Goal: Task Accomplishment & Management: Use online tool/utility

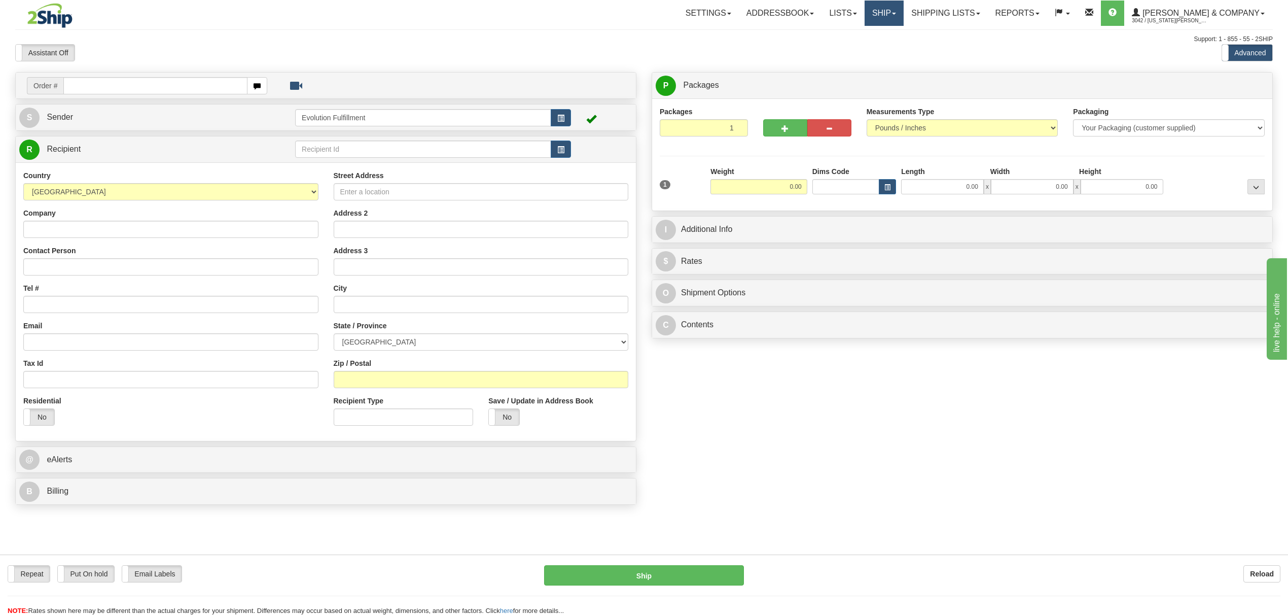
click at [904, 11] on link "Ship" at bounding box center [884, 13] width 39 height 25
click at [893, 50] on span "OnHold / Order Queue" at bounding box center [858, 49] width 72 height 8
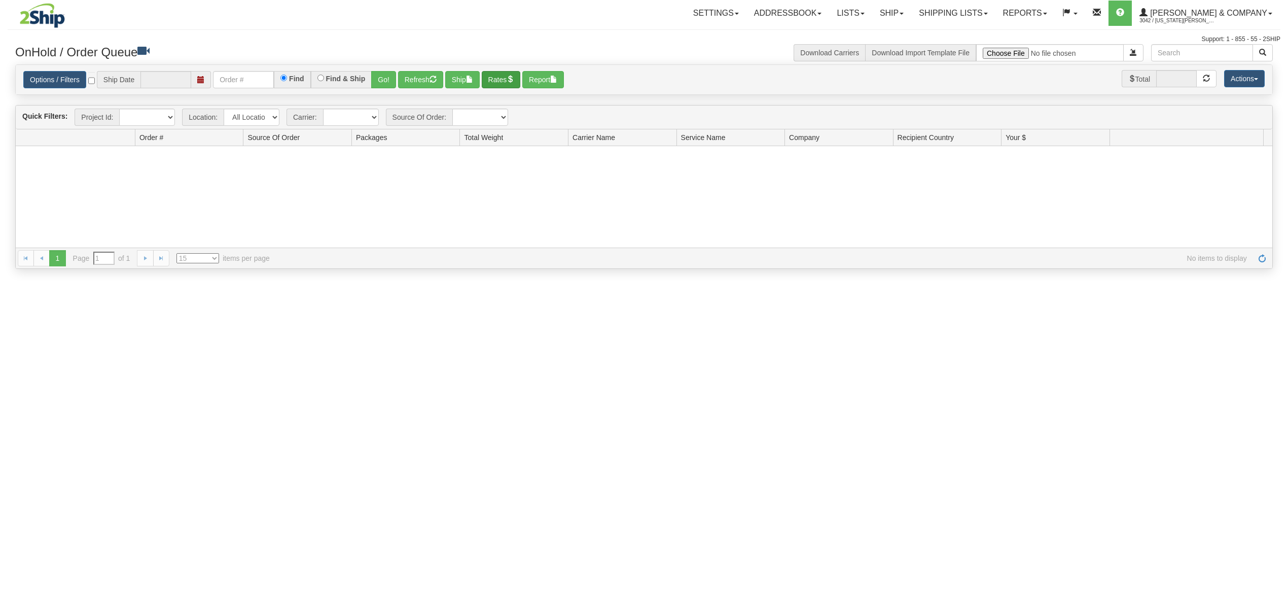
type input "[DATE]"
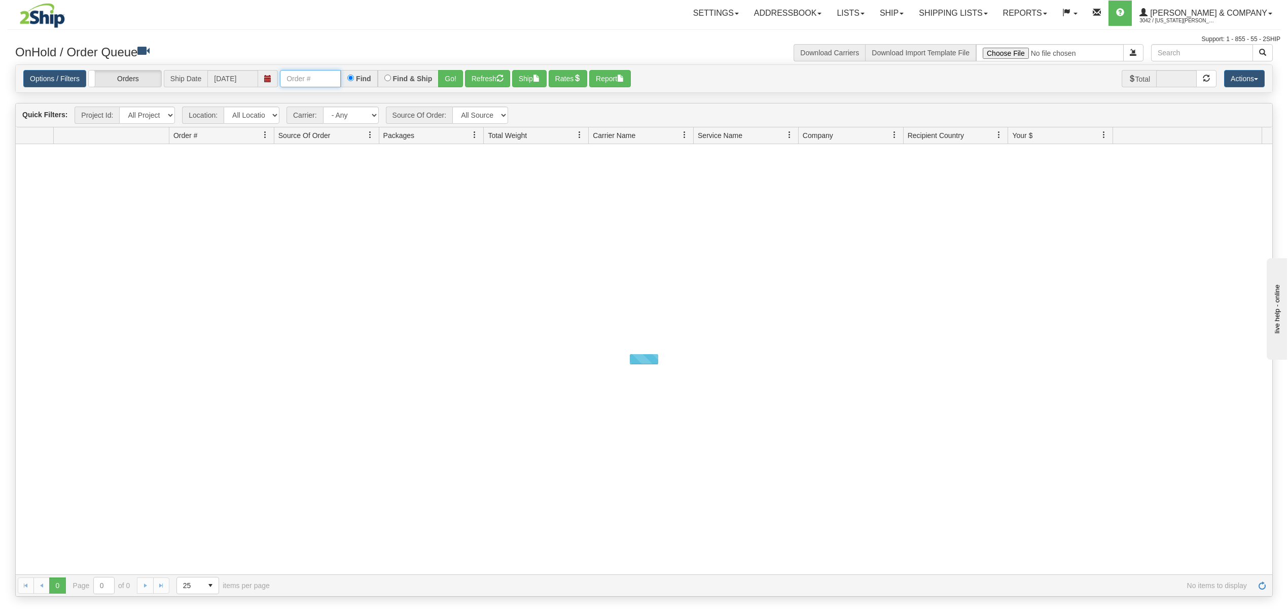
click at [327, 79] on input "text" at bounding box center [310, 78] width 61 height 17
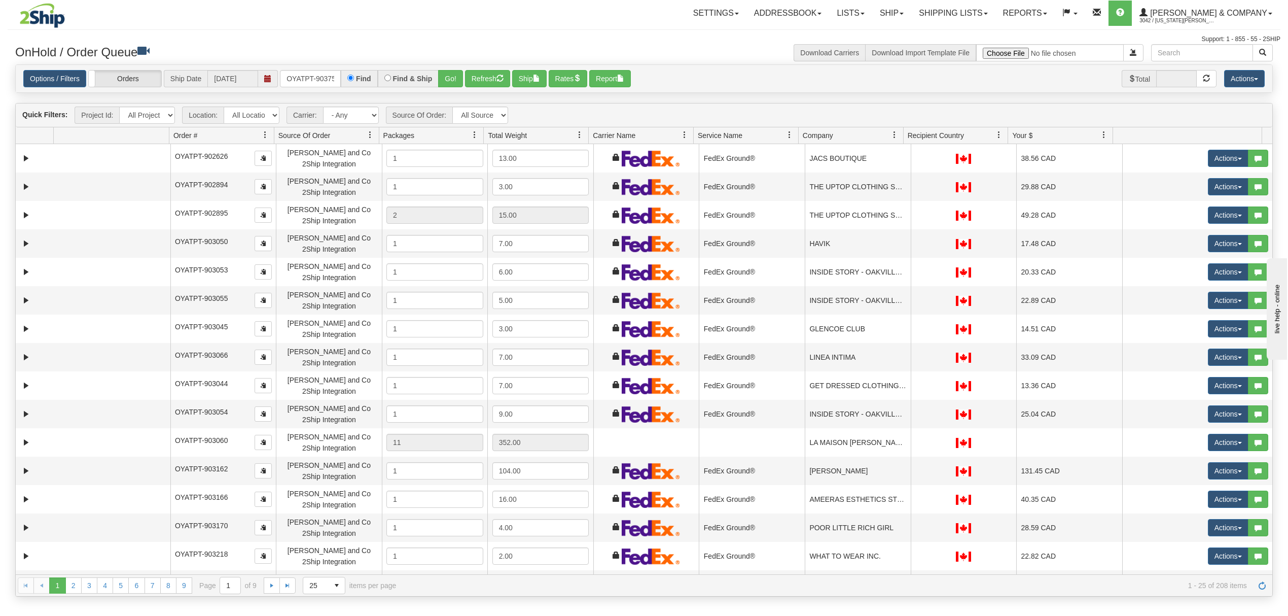
click at [443, 67] on div "Options / Filters Group Shipments Orders Ship Date 09/17/2025 OYATPT-903758 Fin…" at bounding box center [644, 79] width 1257 height 28
click at [444, 74] on button "Go!" at bounding box center [450, 78] width 25 height 17
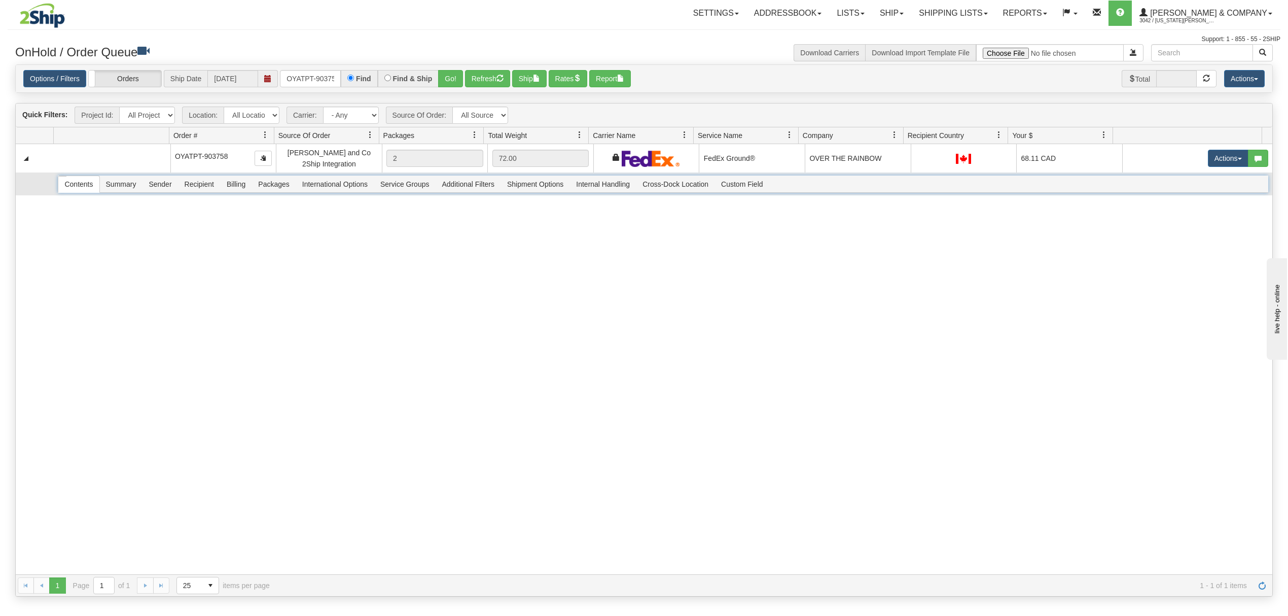
click at [213, 189] on span "Recipient" at bounding box center [200, 184] width 42 height 16
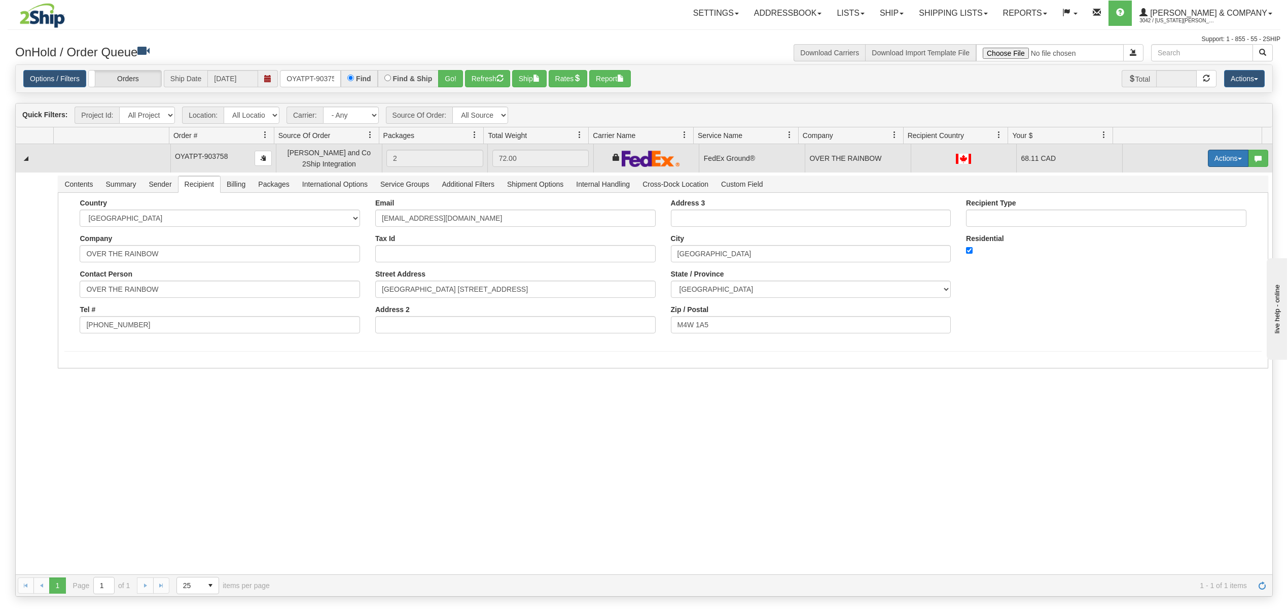
click at [1222, 157] on button "Actions" at bounding box center [1228, 158] width 41 height 17
click at [1177, 216] on span "Ship" at bounding box center [1187, 217] width 21 height 8
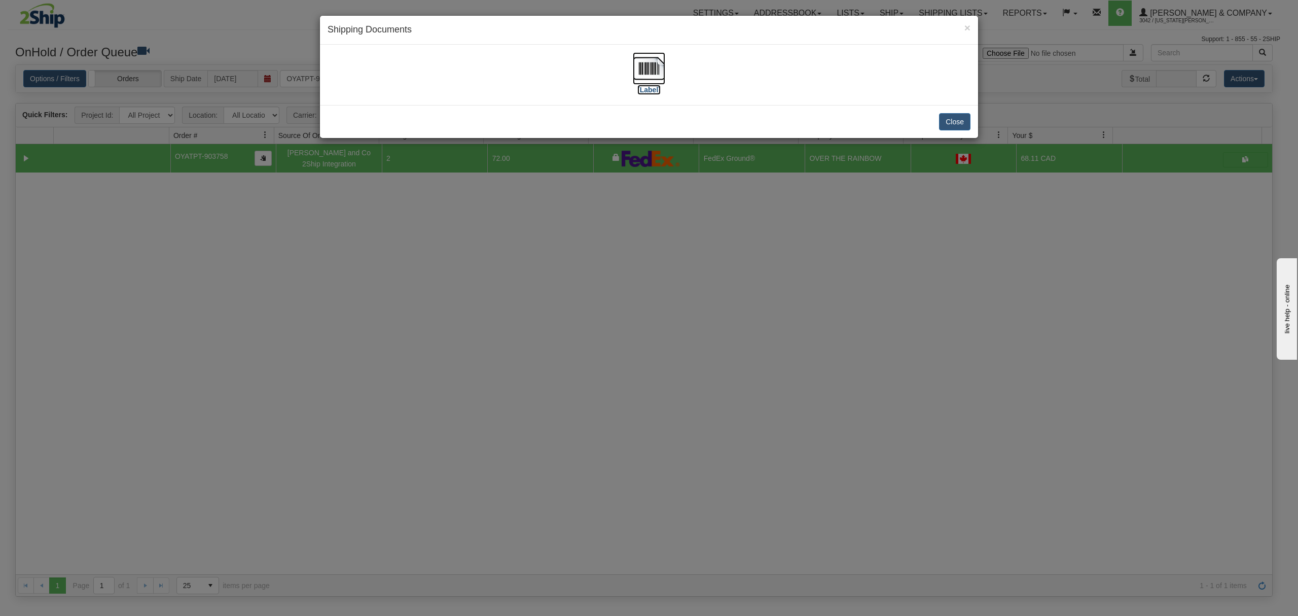
click at [640, 62] on img at bounding box center [649, 68] width 32 height 32
click at [956, 120] on button "Close" at bounding box center [954, 121] width 31 height 17
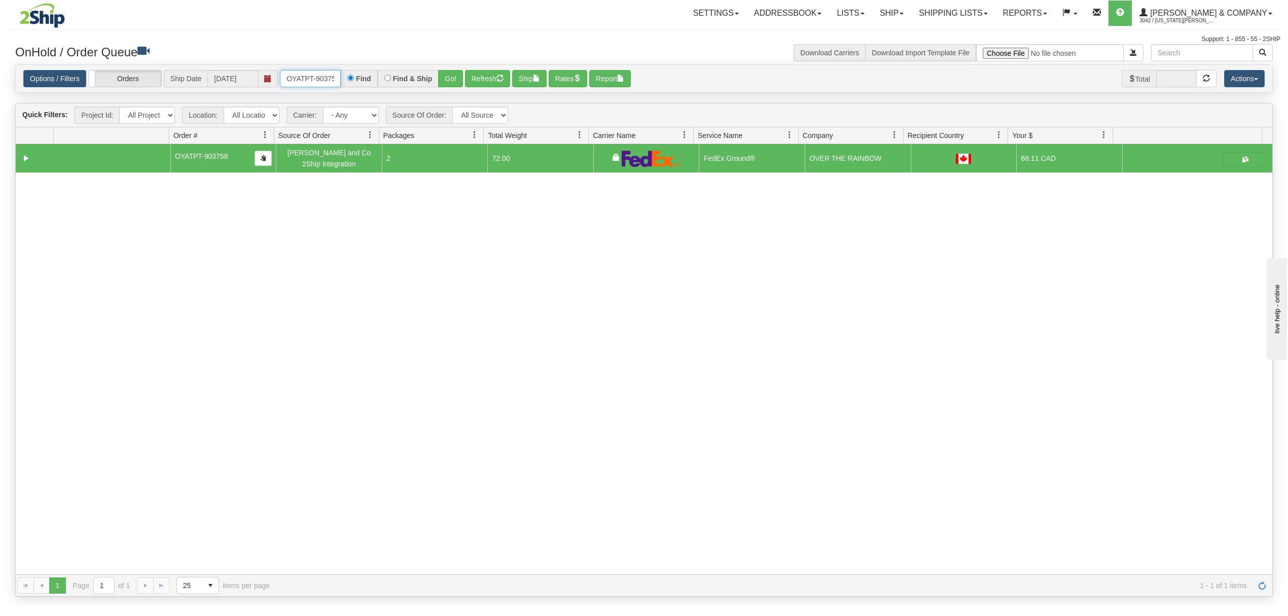
click at [306, 78] on input "OYATPT-903758" at bounding box center [310, 78] width 61 height 17
type input "OYATPT-903722"
click at [457, 74] on button "Go!" at bounding box center [450, 78] width 25 height 17
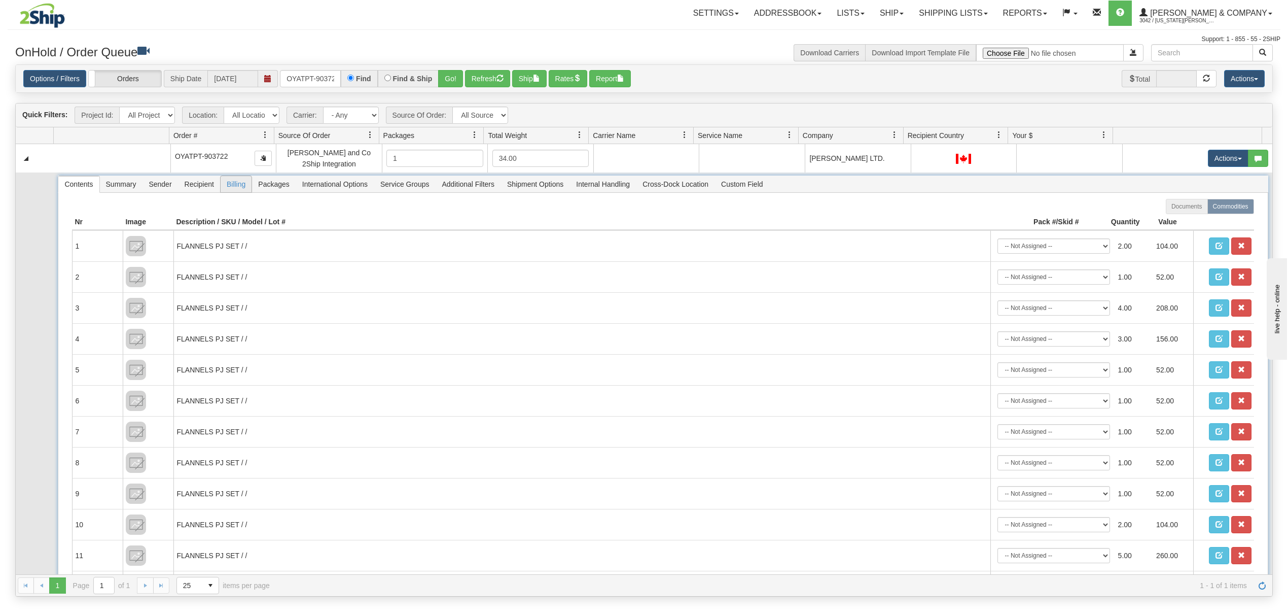
click at [226, 184] on span "Billing" at bounding box center [236, 184] width 31 height 16
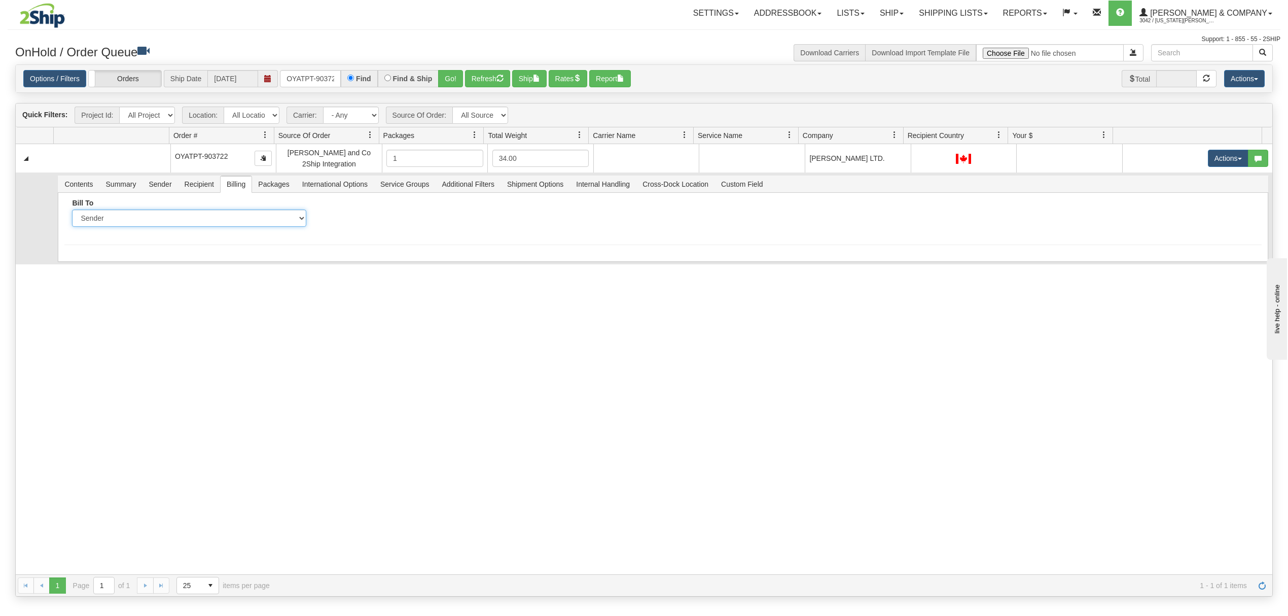
click at [222, 219] on select "Sender Recipient Third Party Collect" at bounding box center [189, 217] width 234 height 17
select select "2"
click at [72, 211] on select "Sender Recipient Third Party Collect" at bounding box center [189, 217] width 234 height 17
click at [400, 224] on input "Account" at bounding box center [439, 217] width 234 height 17
type input "X89B40"
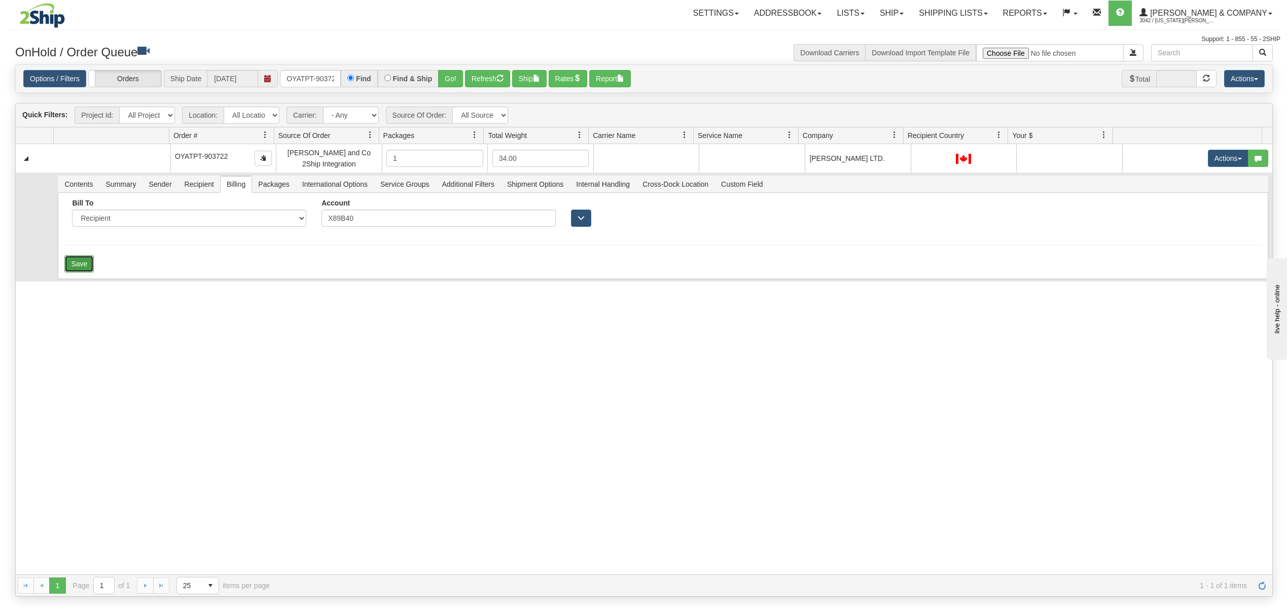
click at [92, 264] on button "Save" at bounding box center [78, 263] width 29 height 17
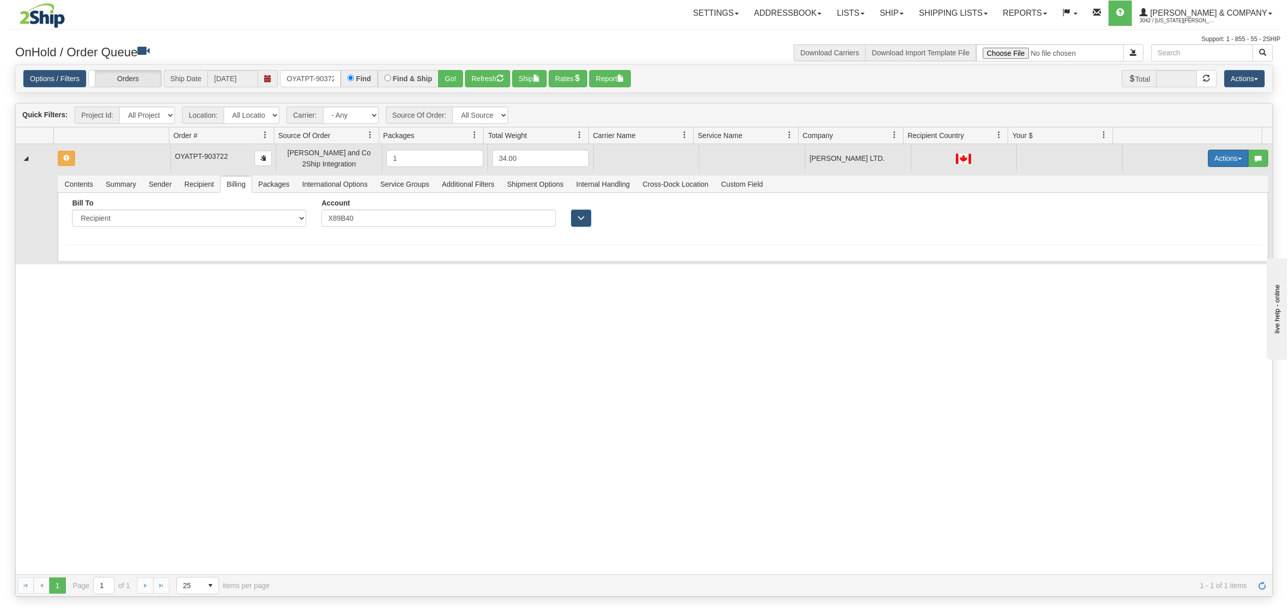
click at [1223, 155] on button "Actions" at bounding box center [1228, 158] width 41 height 17
click at [1199, 205] on span "Rate All Services" at bounding box center [1207, 204] width 61 height 8
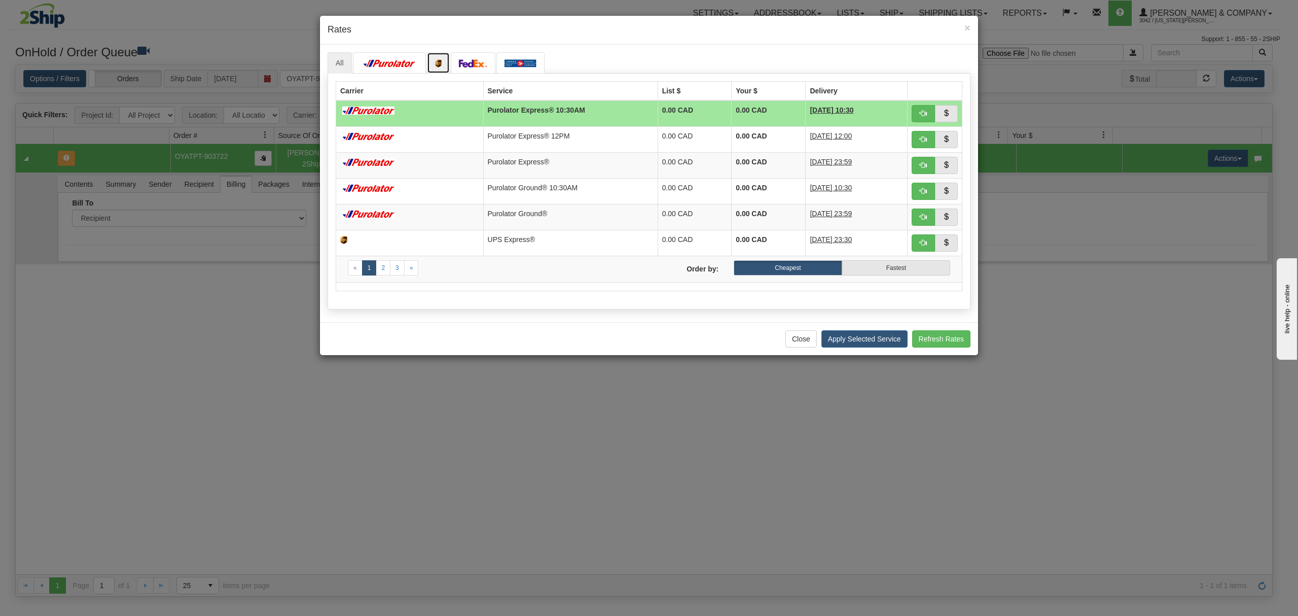
click at [449, 61] on link at bounding box center [438, 62] width 23 height 21
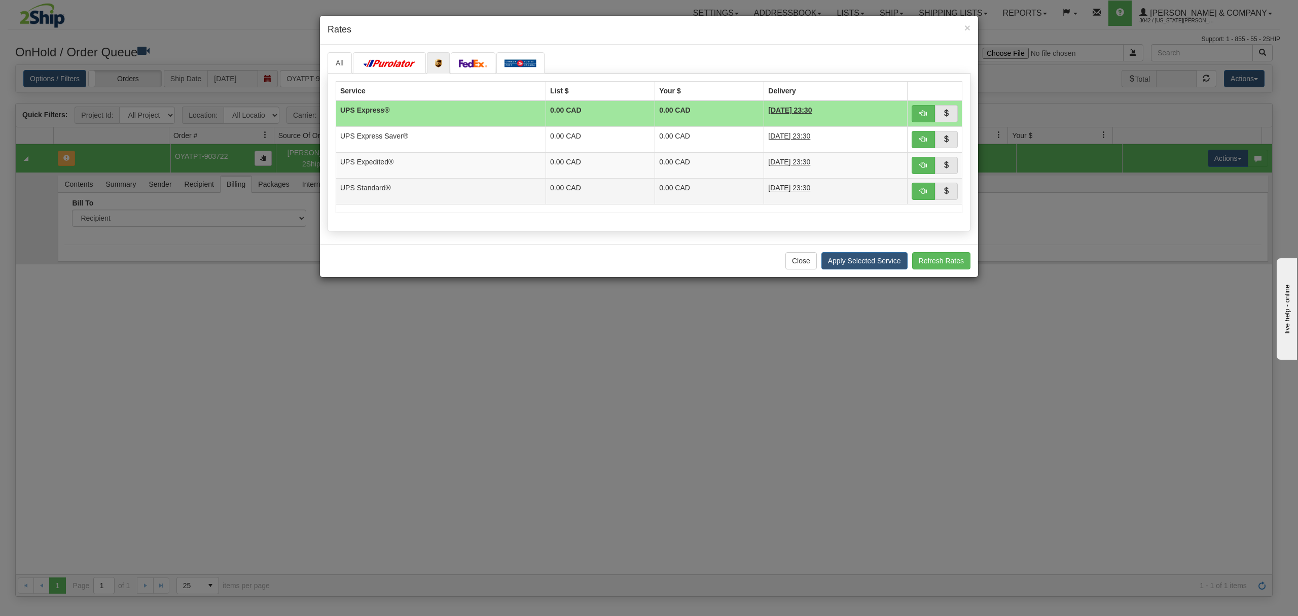
click at [480, 197] on td "UPS Standard®" at bounding box center [441, 191] width 210 height 26
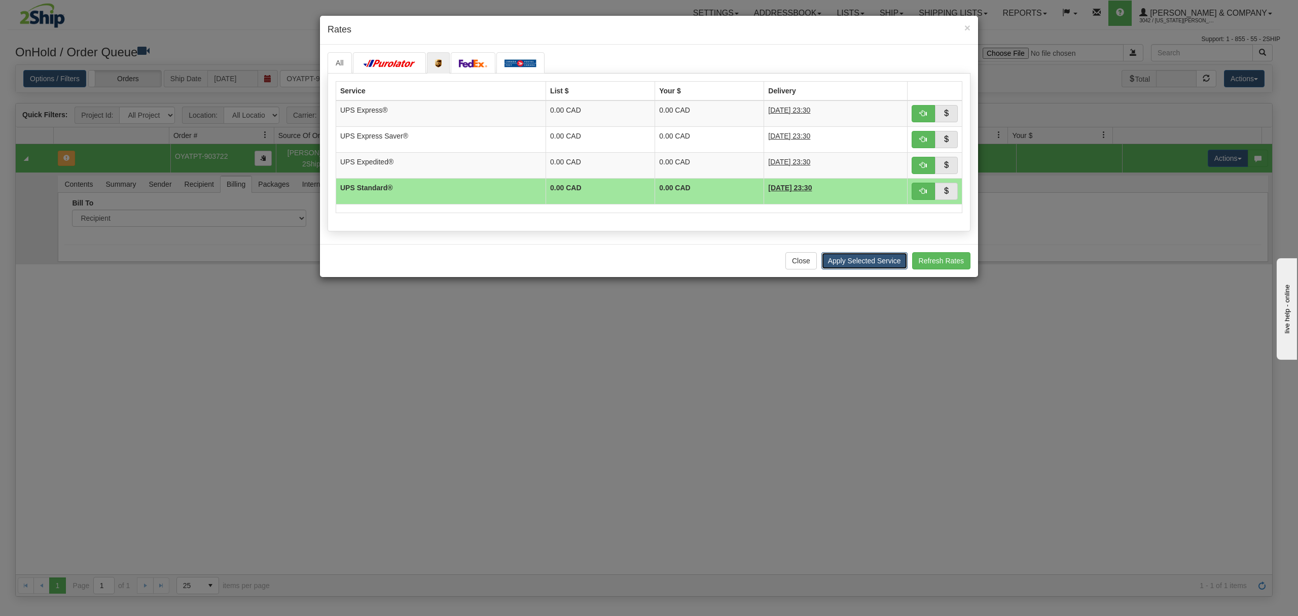
click at [834, 261] on button "Apply Selected Service" at bounding box center [865, 260] width 86 height 17
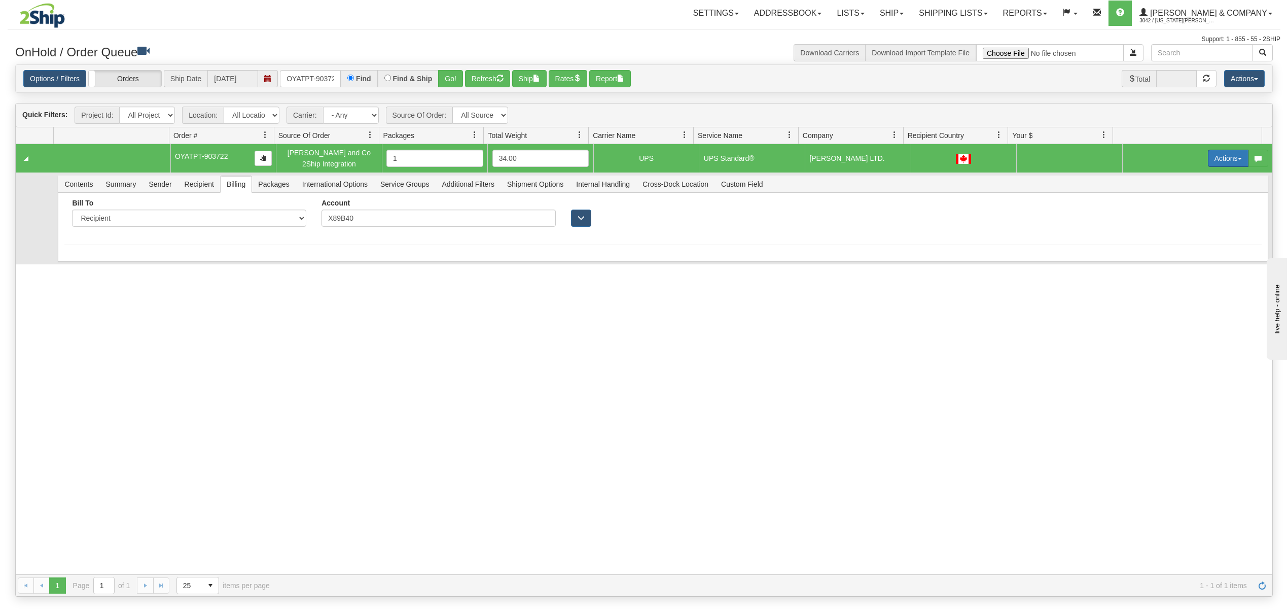
click at [1210, 154] on button "Actions" at bounding box center [1228, 158] width 41 height 17
click at [1167, 210] on link "Rate All Services" at bounding box center [1207, 203] width 81 height 13
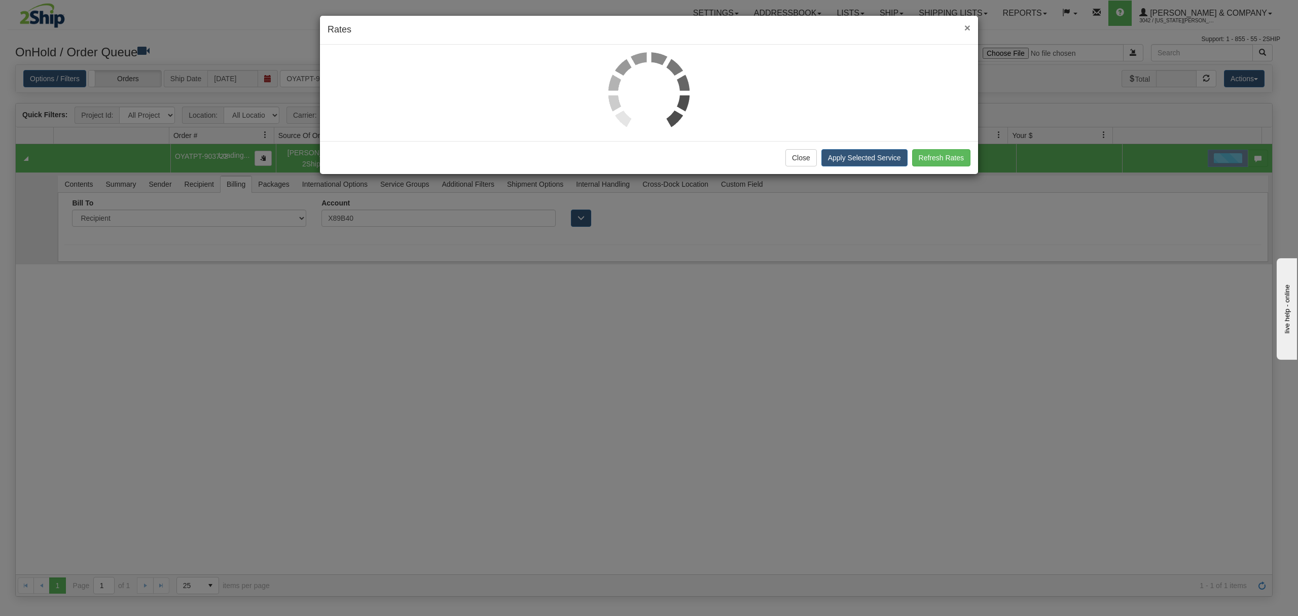
click at [967, 29] on span "×" at bounding box center [968, 28] width 6 height 12
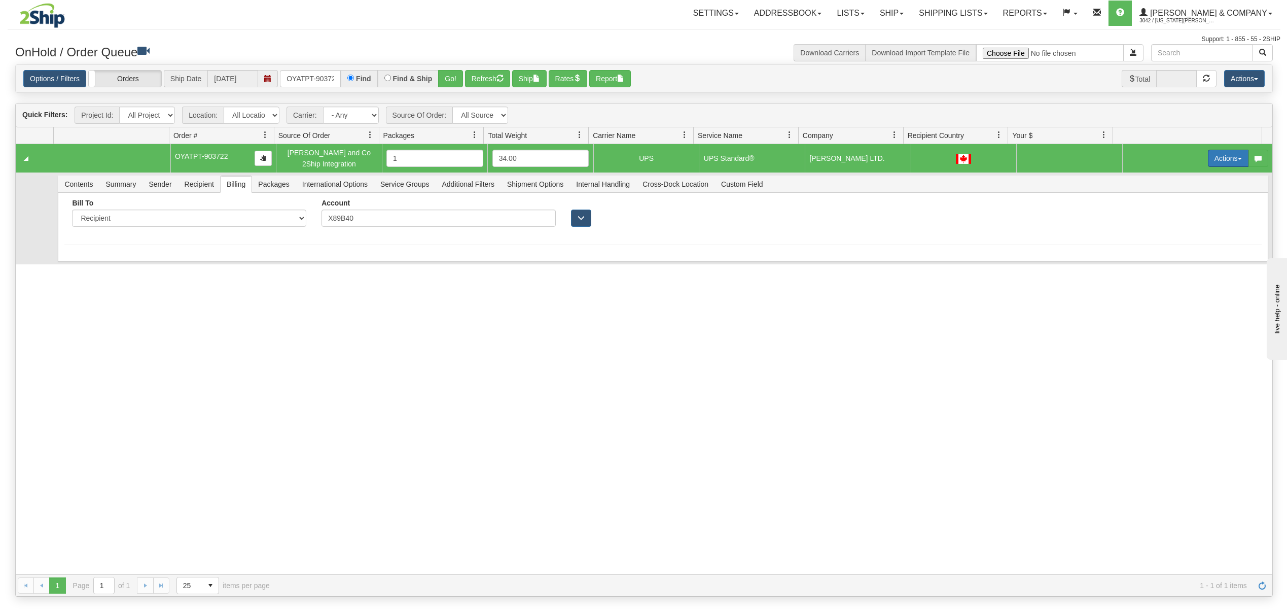
click at [1216, 156] on button "Actions" at bounding box center [1228, 158] width 41 height 17
click at [1177, 221] on span "Ship" at bounding box center [1187, 217] width 21 height 8
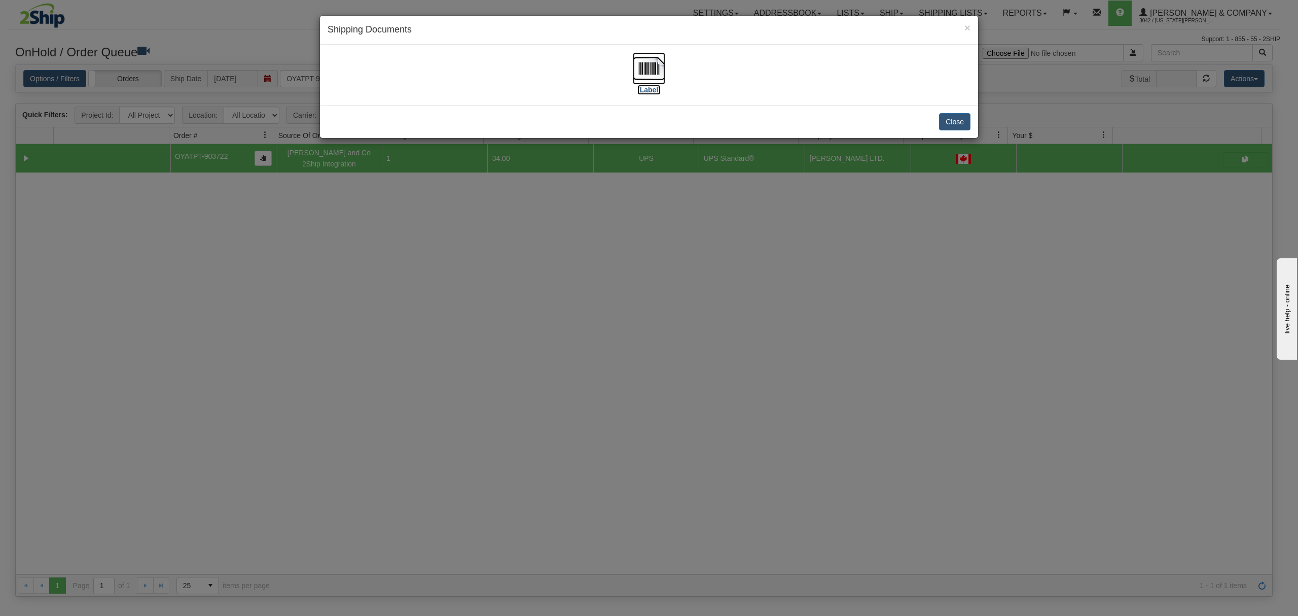
click at [646, 63] on img at bounding box center [649, 68] width 32 height 32
click at [962, 119] on button "Close" at bounding box center [954, 121] width 31 height 17
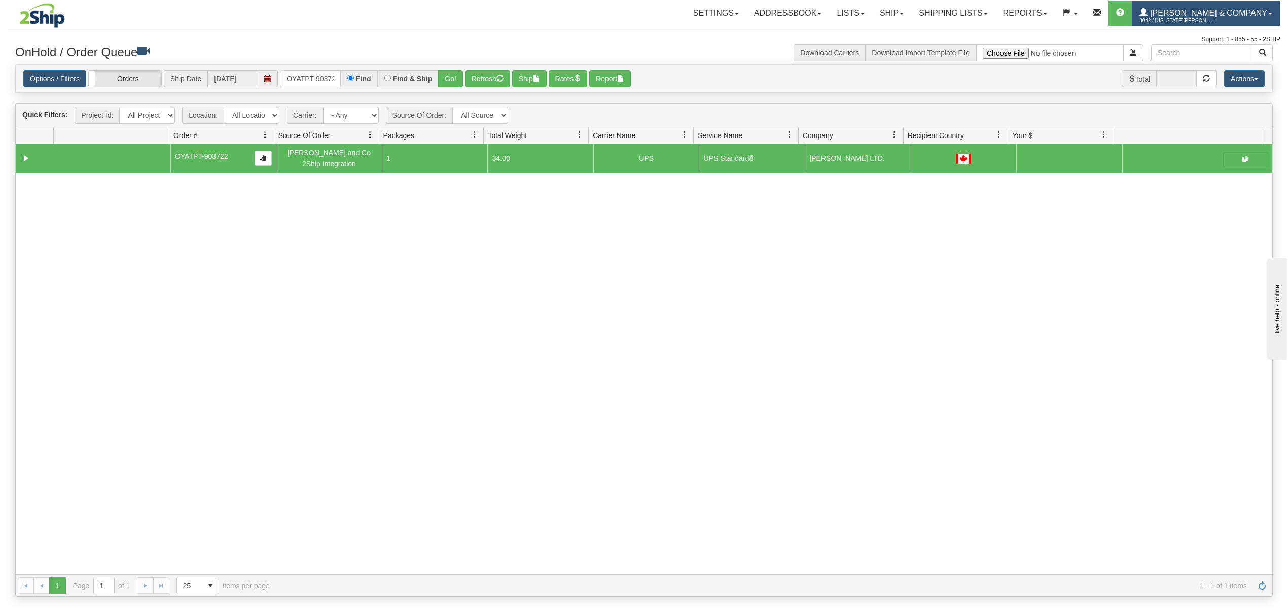
click at [1249, 1] on link "Yates & Company 3042 / Montana Yates" at bounding box center [1206, 13] width 148 height 25
click at [1235, 65] on link "LOG OUT" at bounding box center [1228, 61] width 102 height 13
